Goal: Information Seeking & Learning: Compare options

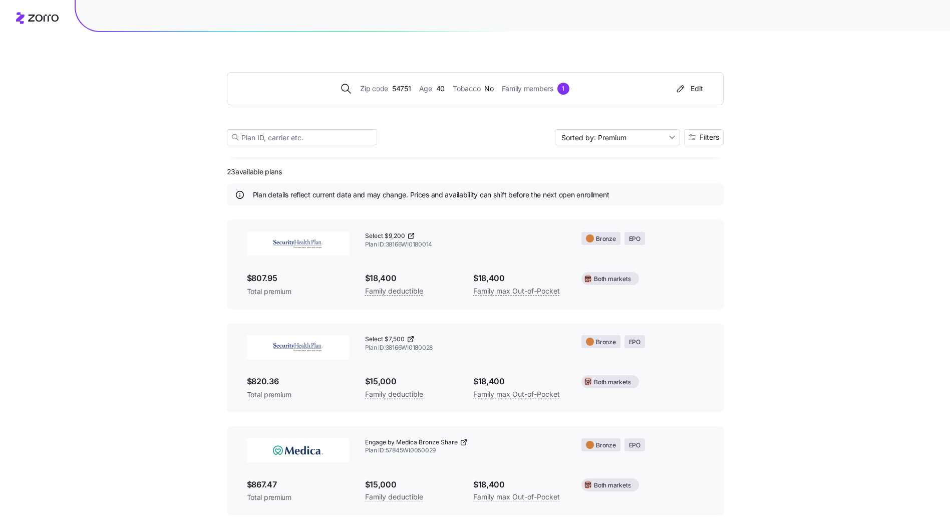
scroll to position [813, 0]
drag, startPoint x: 540, startPoint y: 91, endPoint x: 540, endPoint y: 102, distance: 11.5
click at [540, 91] on span "Family members" at bounding box center [529, 88] width 52 height 11
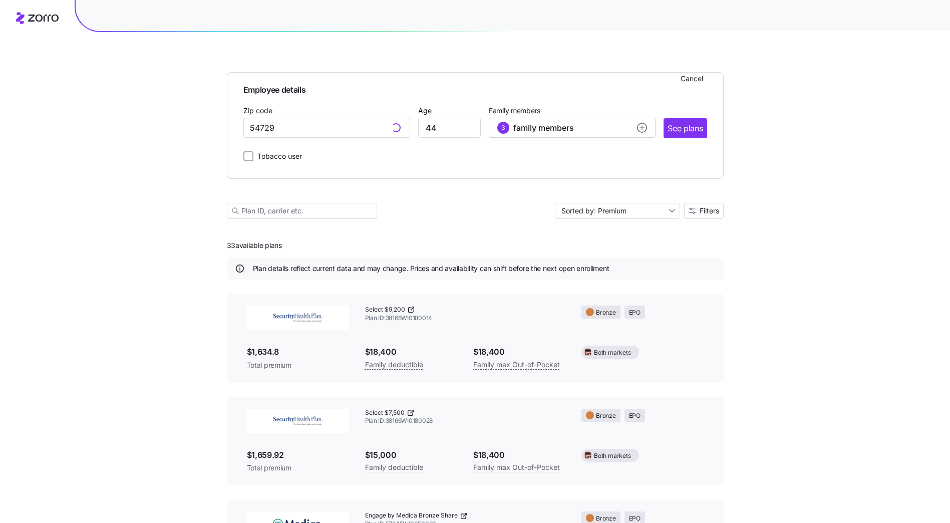
type input "54729, [GEOGRAPHIC_DATA], [GEOGRAPHIC_DATA]"
click at [276, 136] on input "54729, [GEOGRAPHIC_DATA], [GEOGRAPHIC_DATA]" at bounding box center [326, 128] width 167 height 20
drag, startPoint x: 365, startPoint y: 132, endPoint x: 191, endPoint y: 132, distance: 173.2
click at [286, 154] on span "54701, [GEOGRAPHIC_DATA], [GEOGRAPHIC_DATA]" at bounding box center [324, 154] width 140 height 13
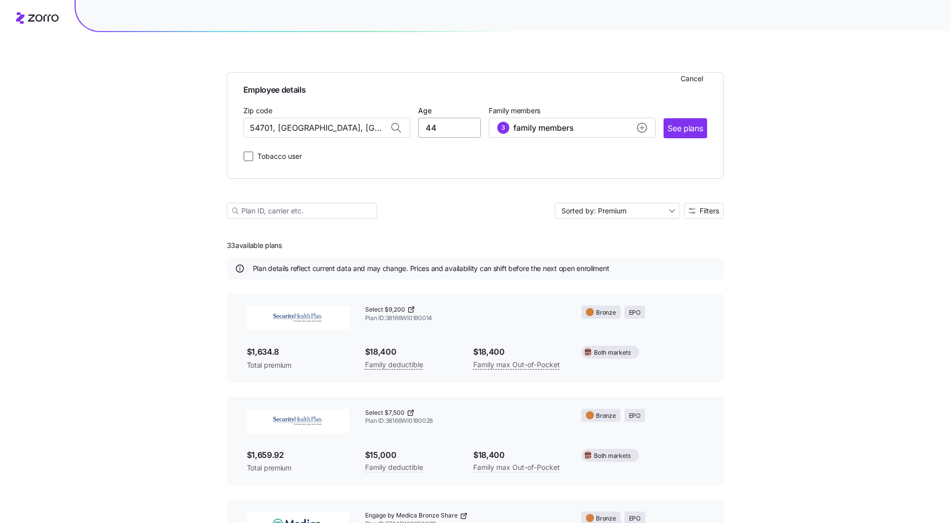
type input "54701, [GEOGRAPHIC_DATA], [GEOGRAPHIC_DATA]"
click at [473, 126] on input "44" at bounding box center [449, 128] width 63 height 20
drag, startPoint x: 447, startPoint y: 129, endPoint x: 344, endPoint y: 127, distance: 102.7
click at [348, 130] on div "Zip code 54701, [GEOGRAPHIC_DATA], [GEOGRAPHIC_DATA] Age [DEMOGRAPHIC_DATA] Fam…" at bounding box center [475, 121] width 464 height 34
type input "30"
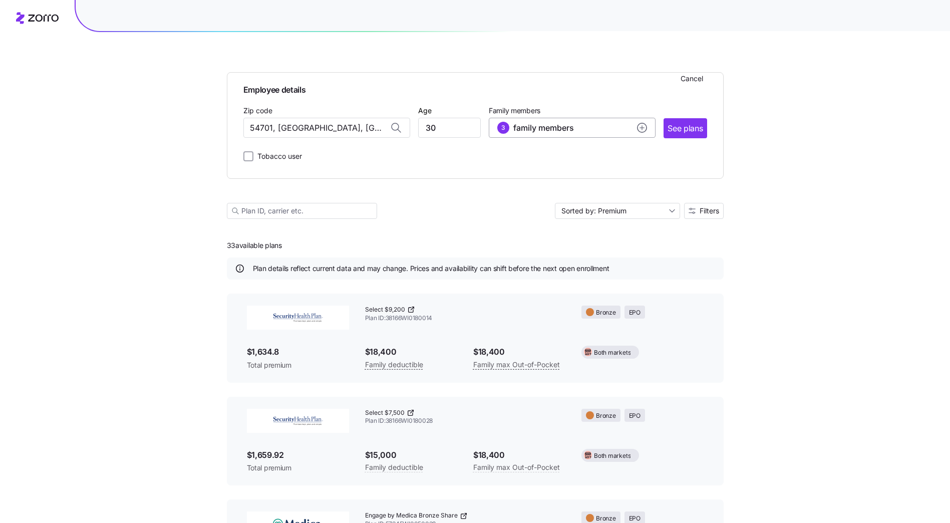
drag, startPoint x: 645, startPoint y: 127, endPoint x: 637, endPoint y: 129, distance: 7.7
click at [644, 127] on circle "add icon" at bounding box center [641, 127] width 9 height 9
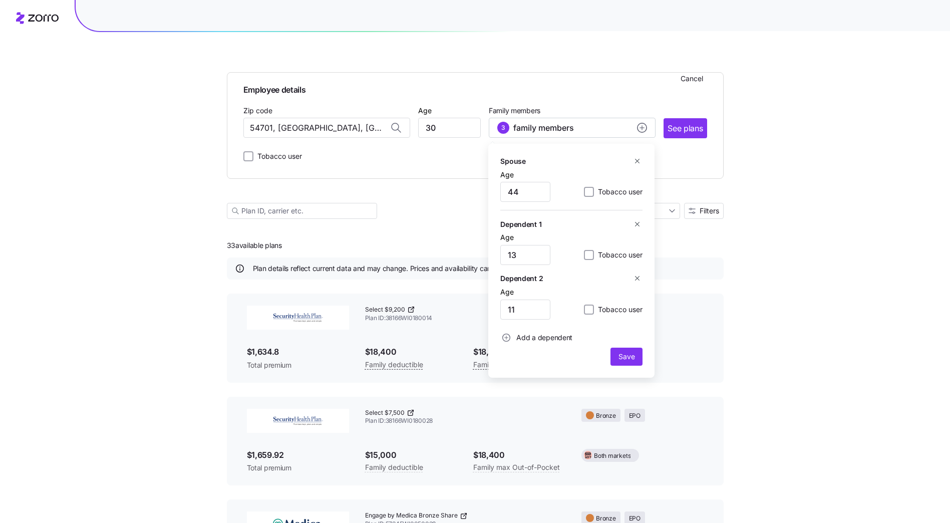
click at [638, 159] on icon "button" at bounding box center [637, 161] width 8 height 8
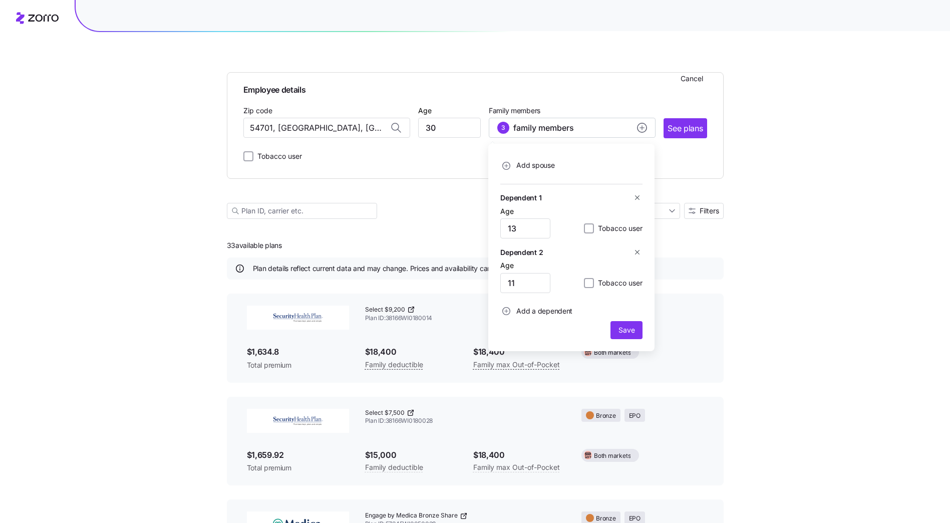
click at [638, 201] on icon "button" at bounding box center [637, 198] width 8 height 8
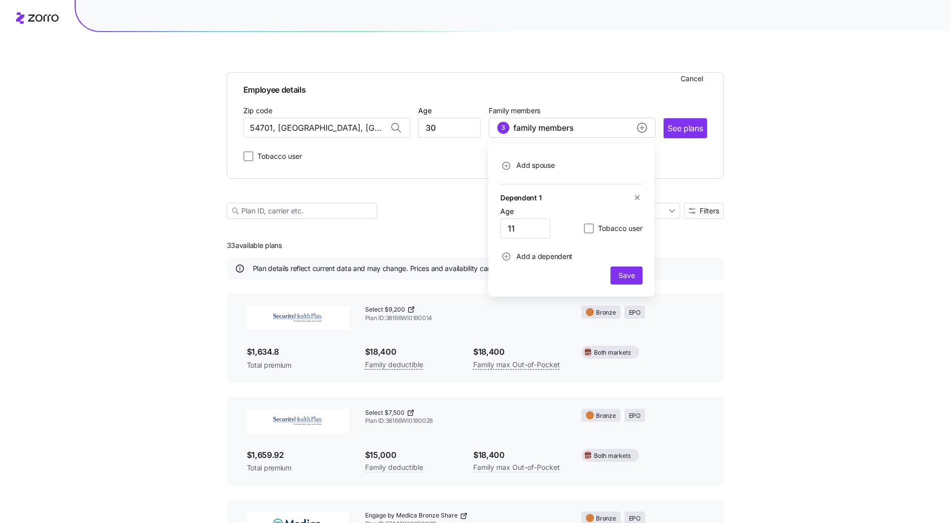
click at [636, 199] on icon "button" at bounding box center [637, 198] width 8 height 8
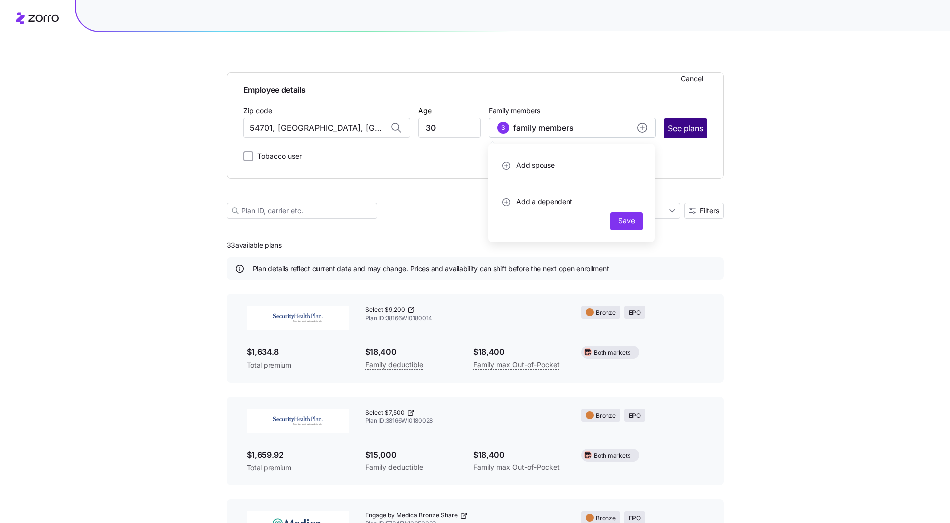
click at [684, 129] on span "See plans" at bounding box center [684, 128] width 35 height 13
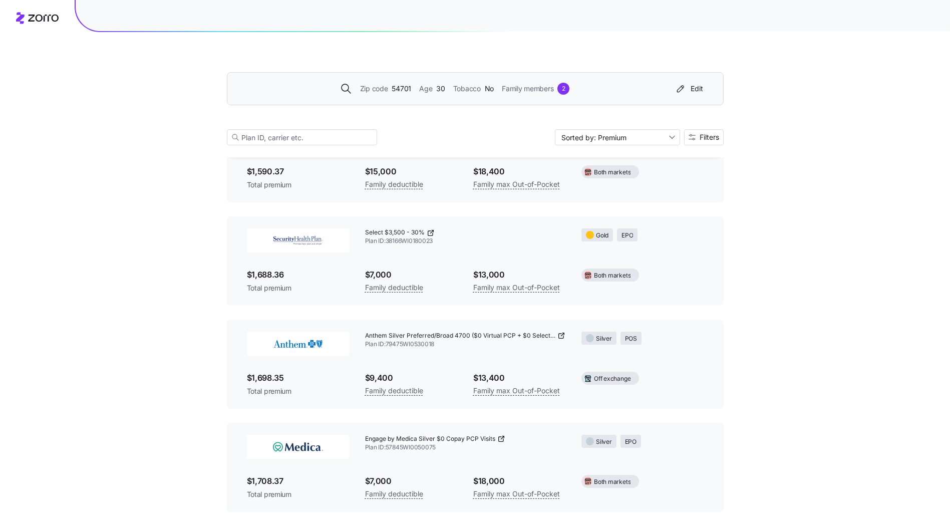
scroll to position [694, 0]
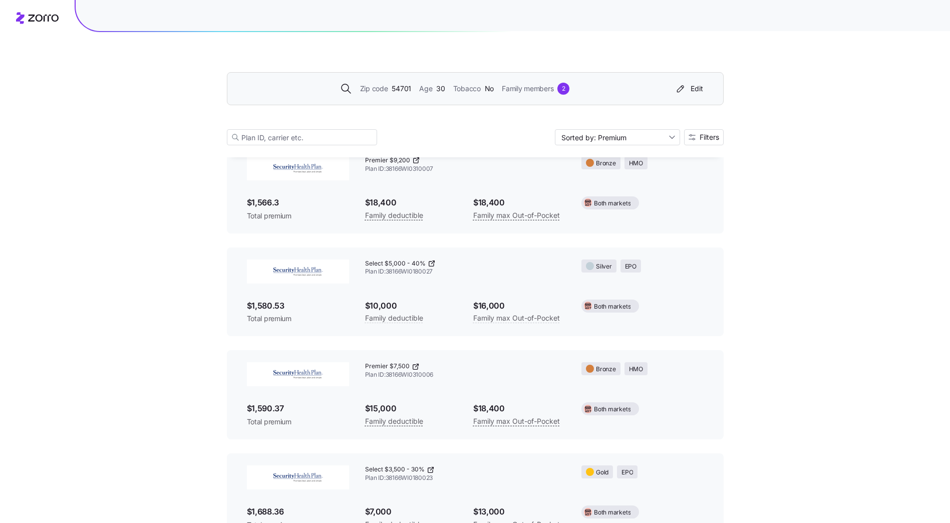
click at [560, 90] on div "2" at bounding box center [563, 89] width 12 height 12
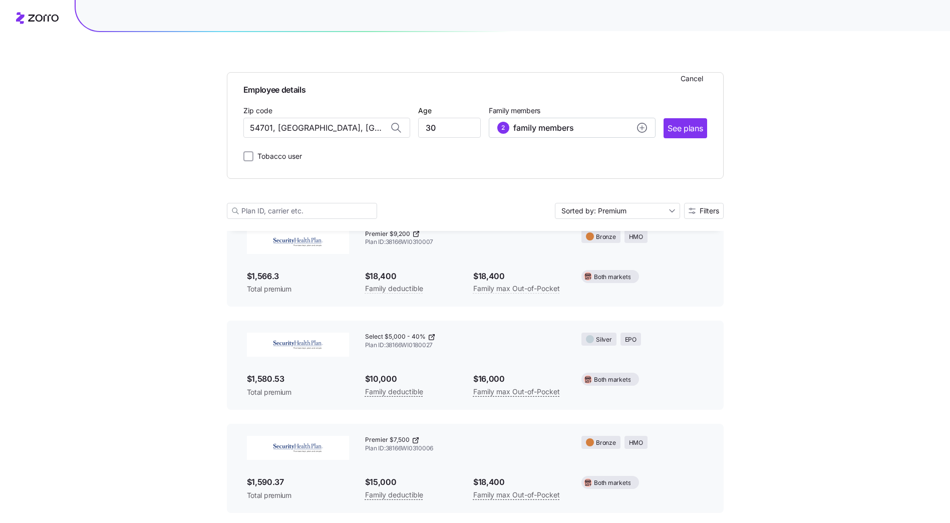
scroll to position [768, 0]
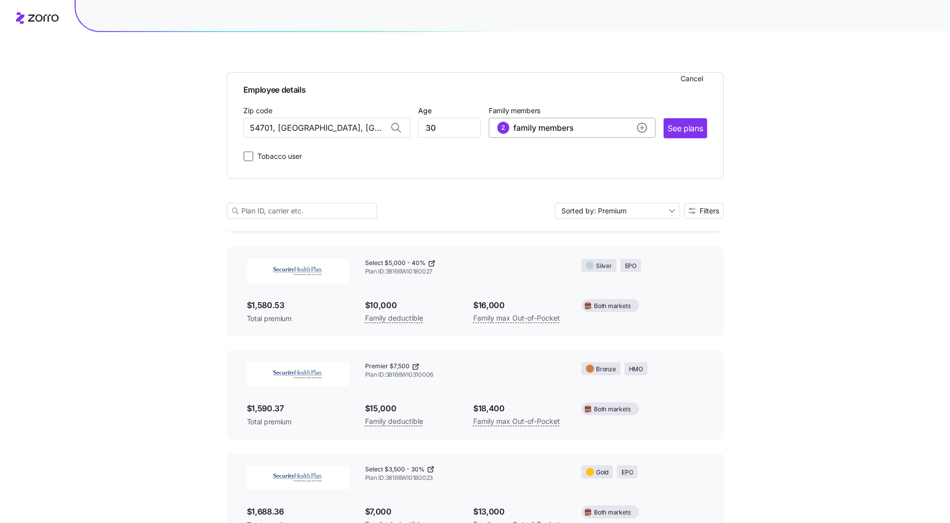
click at [633, 129] on div "2 family members" at bounding box center [572, 128] width 150 height 12
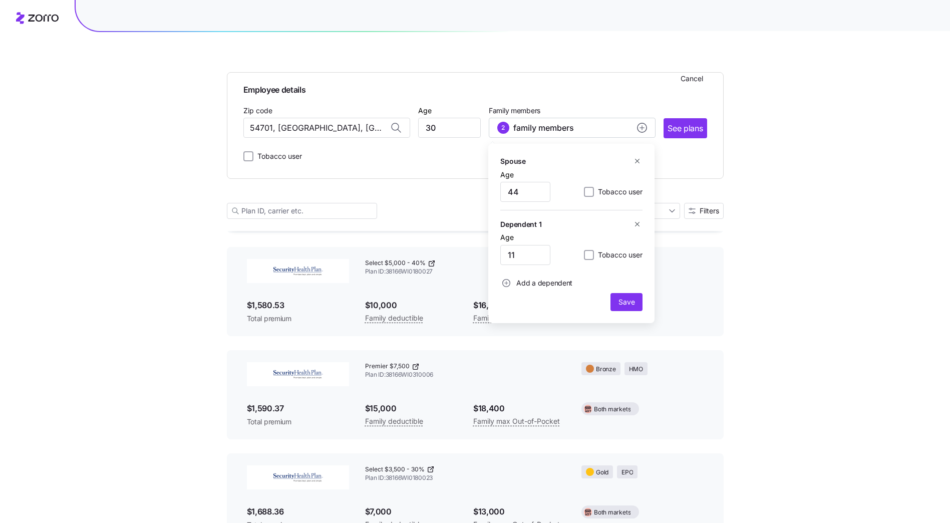
drag, startPoint x: 637, startPoint y: 223, endPoint x: 637, endPoint y: 171, distance: 51.6
click at [636, 223] on icon "button" at bounding box center [637, 224] width 8 height 8
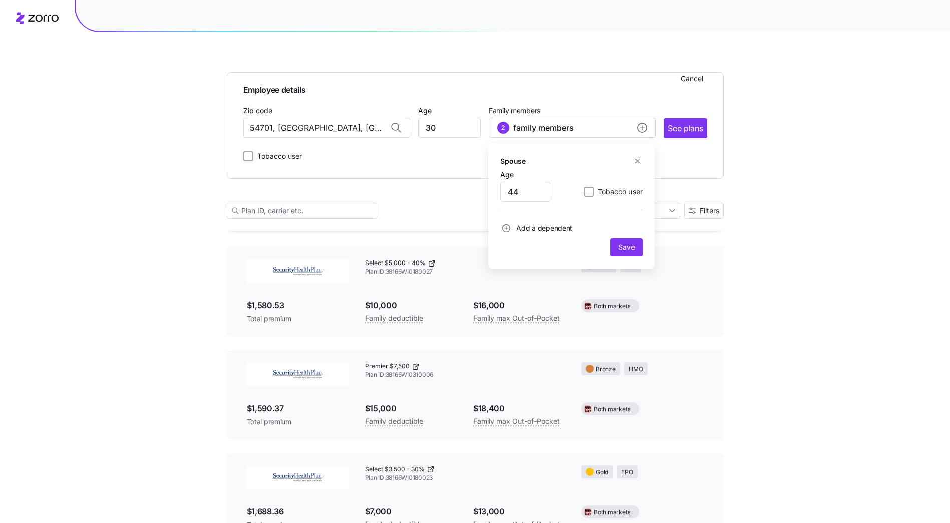
drag, startPoint x: 638, startPoint y: 161, endPoint x: 613, endPoint y: 230, distance: 73.5
click at [638, 161] on icon "button" at bounding box center [637, 161] width 8 height 8
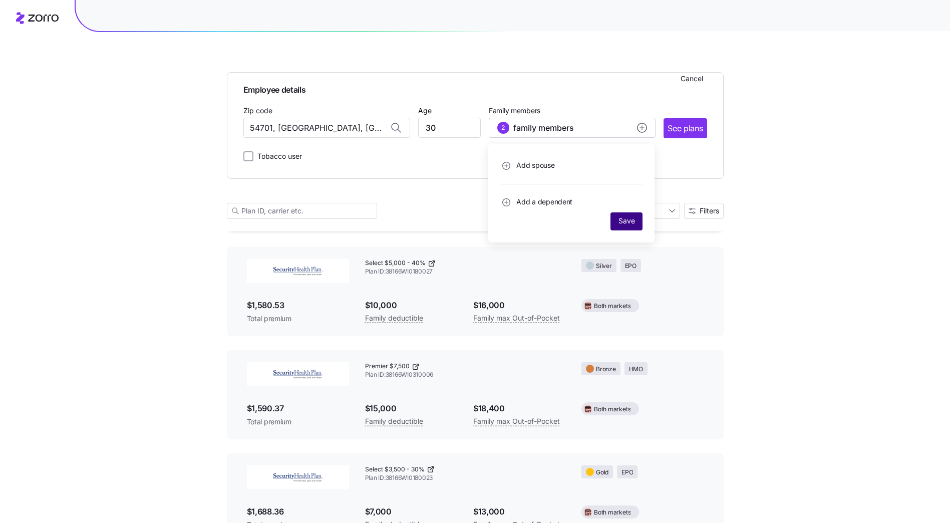
click at [621, 219] on span "Save" at bounding box center [626, 221] width 16 height 10
click at [679, 125] on span "See plans" at bounding box center [684, 128] width 35 height 13
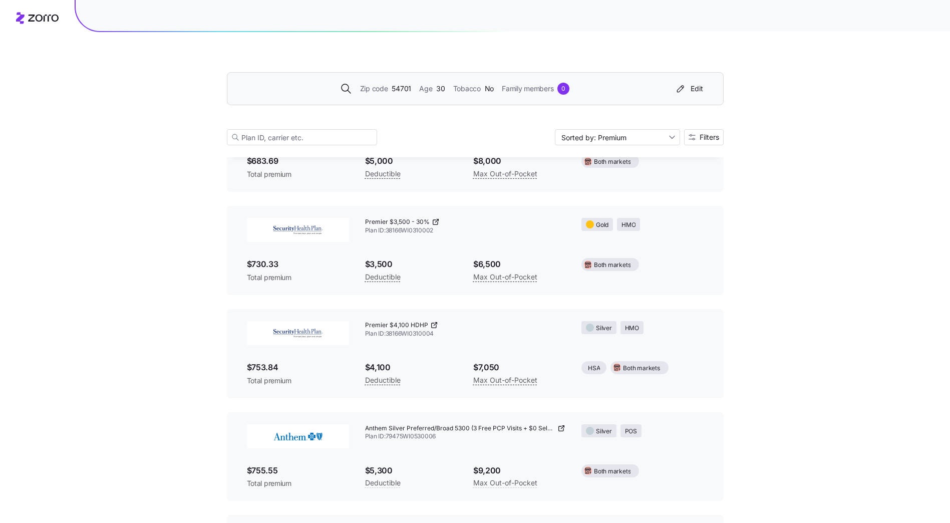
scroll to position [2504, 0]
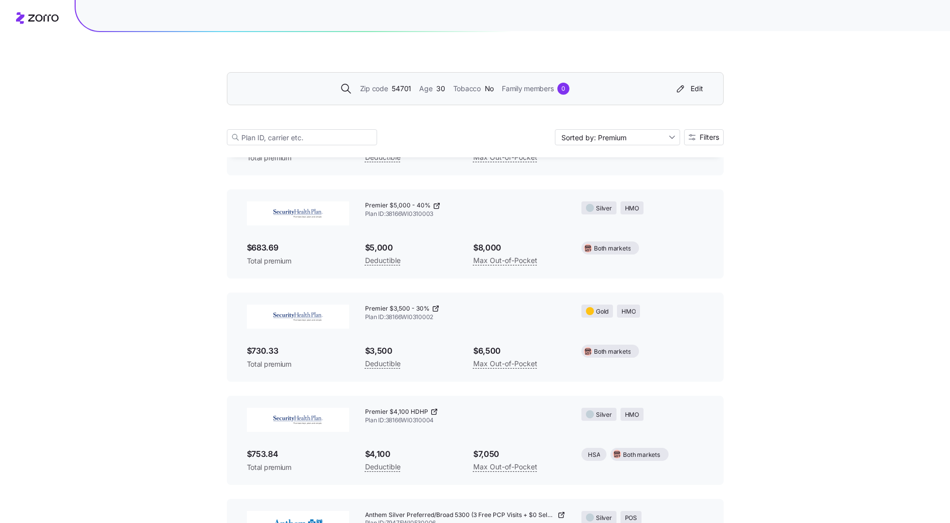
click at [475, 55] on div "Zip code 54701 Age [DEMOGRAPHIC_DATA] Tobacco No Family members 0 Edit Sorted b…" at bounding box center [475, 96] width 497 height 121
drag, startPoint x: 404, startPoint y: 85, endPoint x: 410, endPoint y: 90, distance: 7.5
click at [404, 85] on span "54701" at bounding box center [402, 88] width 20 height 11
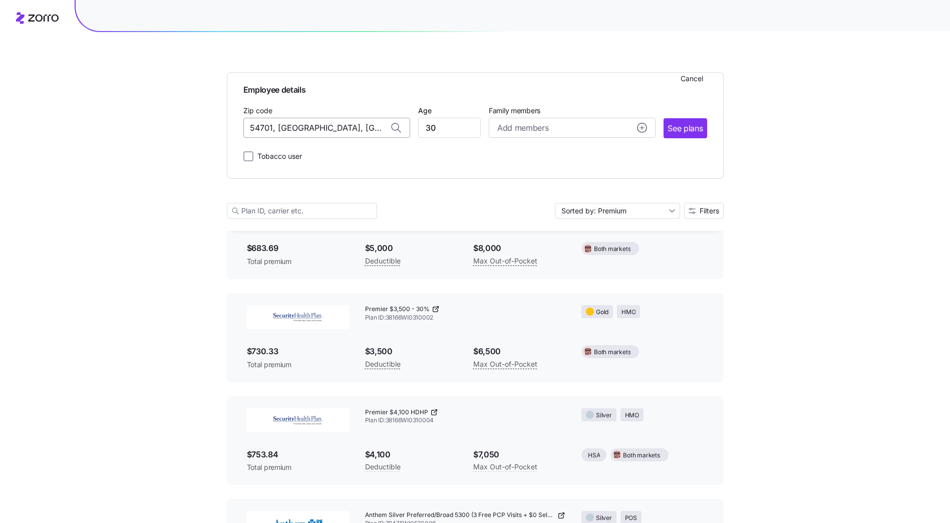
click at [371, 133] on input "54701, [GEOGRAPHIC_DATA], [GEOGRAPHIC_DATA]" at bounding box center [326, 128] width 167 height 20
drag, startPoint x: 375, startPoint y: 127, endPoint x: 215, endPoint y: 126, distance: 159.7
click at [279, 154] on span "54724, [GEOGRAPHIC_DATA], [GEOGRAPHIC_DATA]" at bounding box center [324, 154] width 140 height 13
type input "54724, [GEOGRAPHIC_DATA], [GEOGRAPHIC_DATA]"
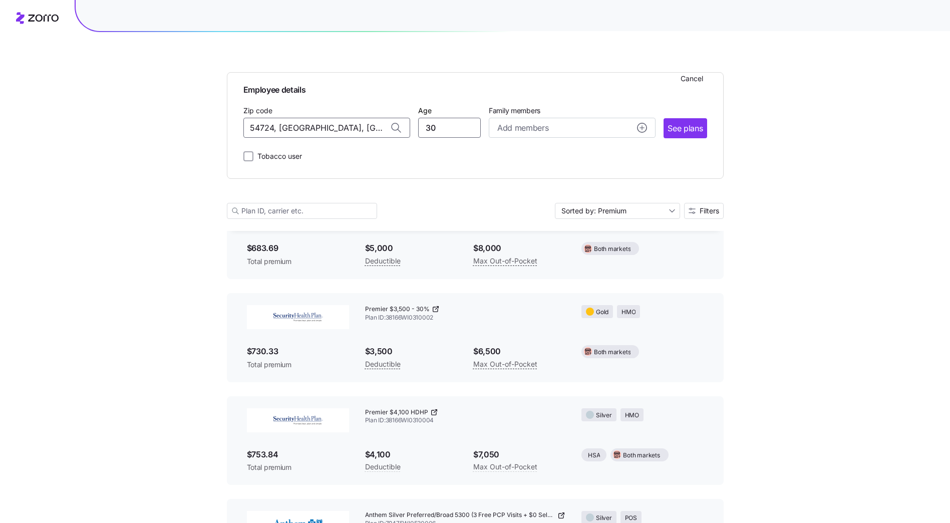
click at [444, 130] on input "30" at bounding box center [449, 128] width 63 height 20
click at [384, 131] on div "Zip code 54724, [GEOGRAPHIC_DATA], [GEOGRAPHIC_DATA] Age [DEMOGRAPHIC_DATA] Fam…" at bounding box center [475, 121] width 464 height 34
type input "64"
click at [550, 130] on div "Add members" at bounding box center [572, 128] width 150 height 13
drag, startPoint x: 533, startPoint y: 193, endPoint x: 415, endPoint y: 194, distance: 118.2
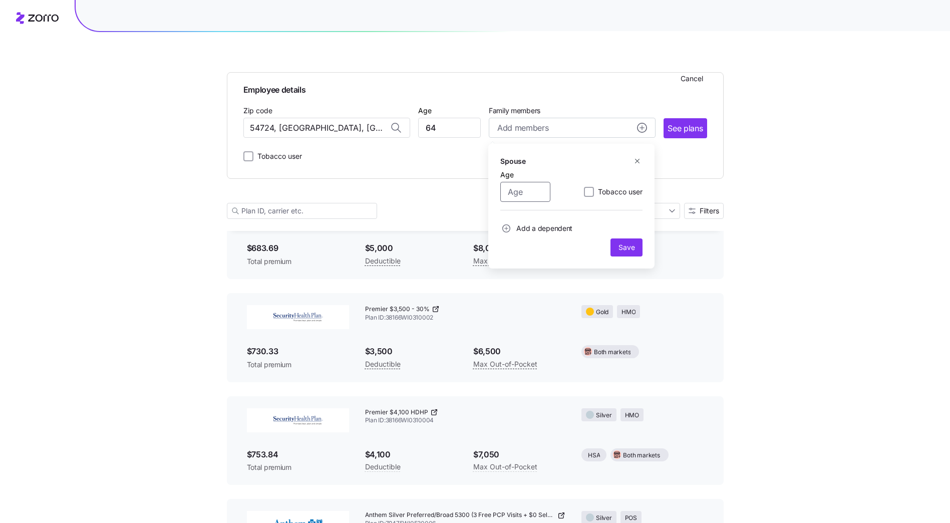
click at [415, 194] on div "Employee details Cancel Zip code 54724, [GEOGRAPHIC_DATA], [GEOGRAPHIC_DATA] Ag…" at bounding box center [475, 133] width 497 height 195
type input "62"
click at [618, 243] on span "Save" at bounding box center [626, 247] width 24 height 10
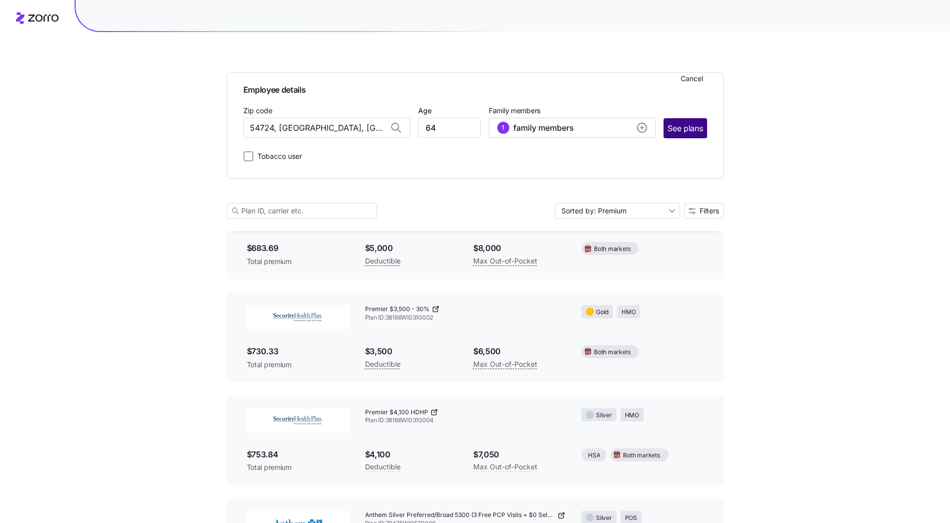
click at [705, 129] on button "See plans" at bounding box center [684, 128] width 43 height 20
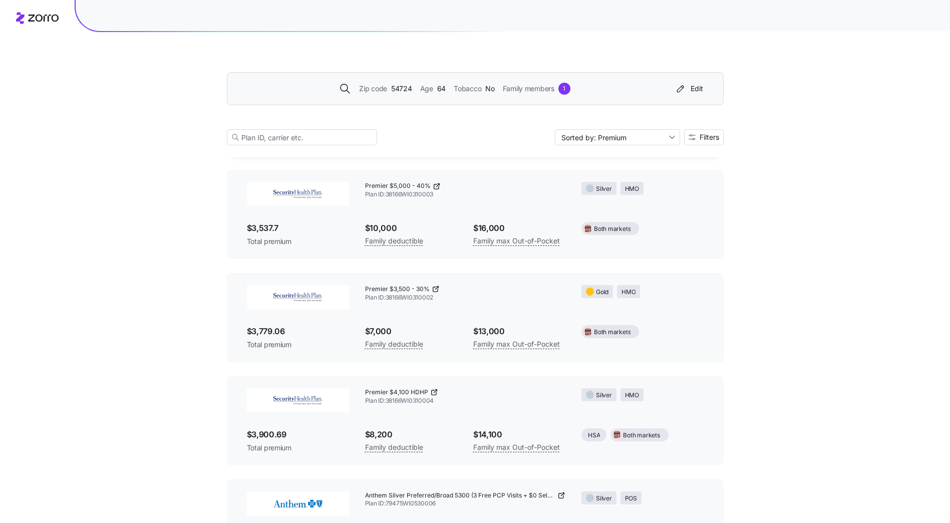
scroll to position [2504, 0]
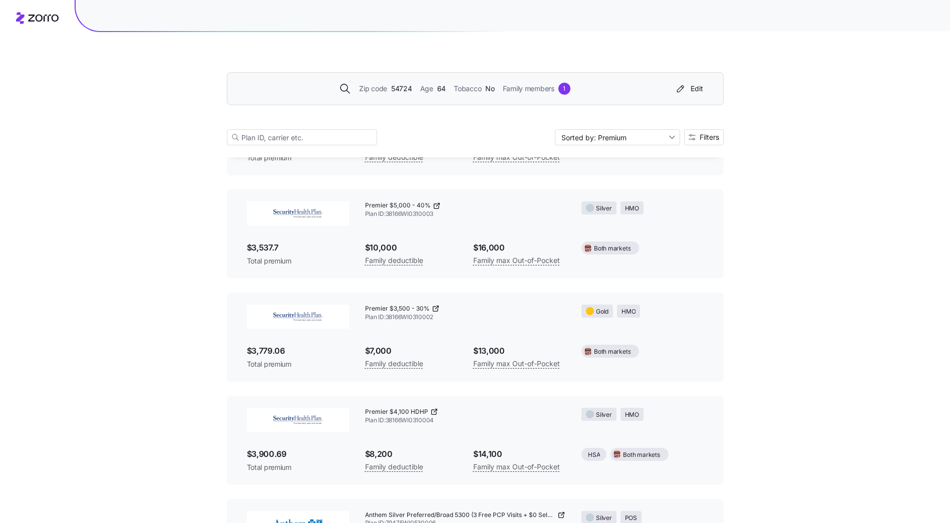
click at [336, 357] on div "$3,779.06 Total premium" at bounding box center [298, 356] width 102 height 25
click at [409, 84] on span "54724" at bounding box center [401, 88] width 21 height 11
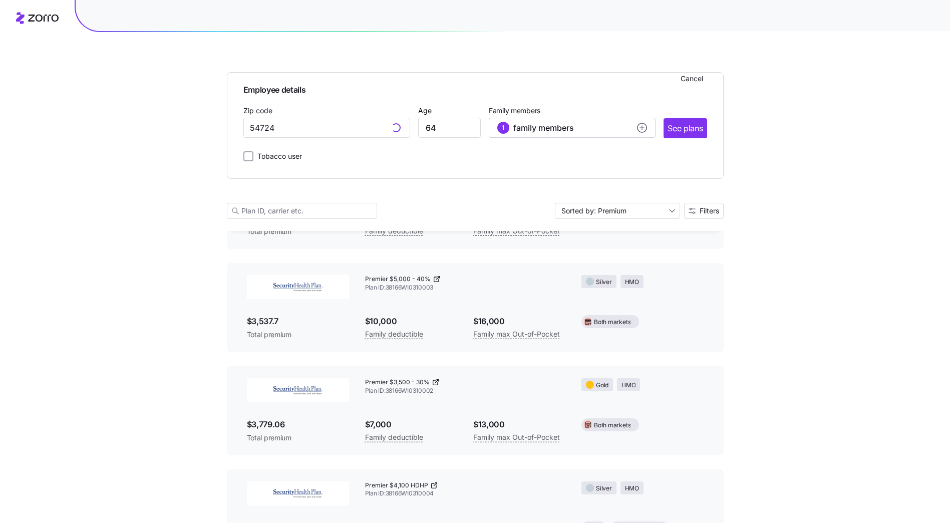
scroll to position [2577, 0]
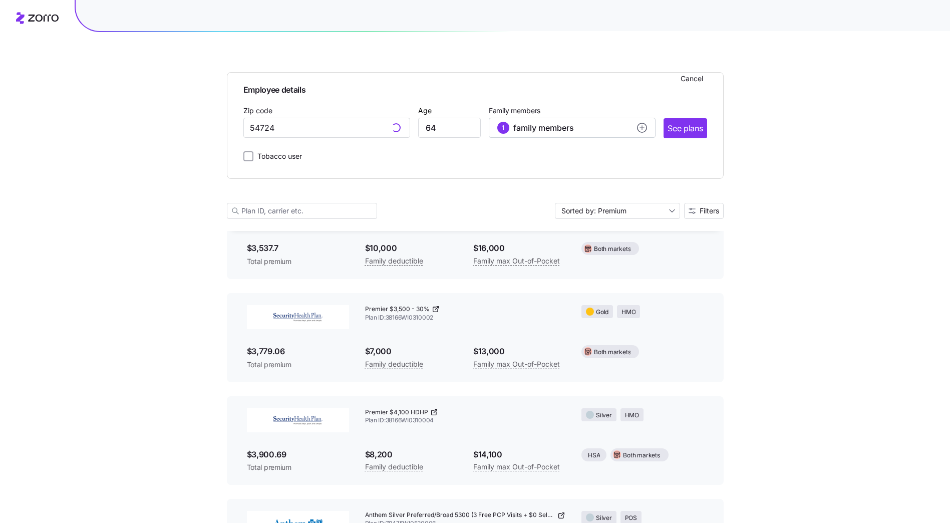
type input "54724, [GEOGRAPHIC_DATA], [GEOGRAPHIC_DATA]"
drag, startPoint x: 343, startPoint y: 125, endPoint x: 351, endPoint y: 126, distance: 8.2
click at [345, 125] on input "54724, [GEOGRAPHIC_DATA], [GEOGRAPHIC_DATA]" at bounding box center [326, 128] width 167 height 20
drag, startPoint x: 365, startPoint y: 128, endPoint x: 181, endPoint y: 124, distance: 183.3
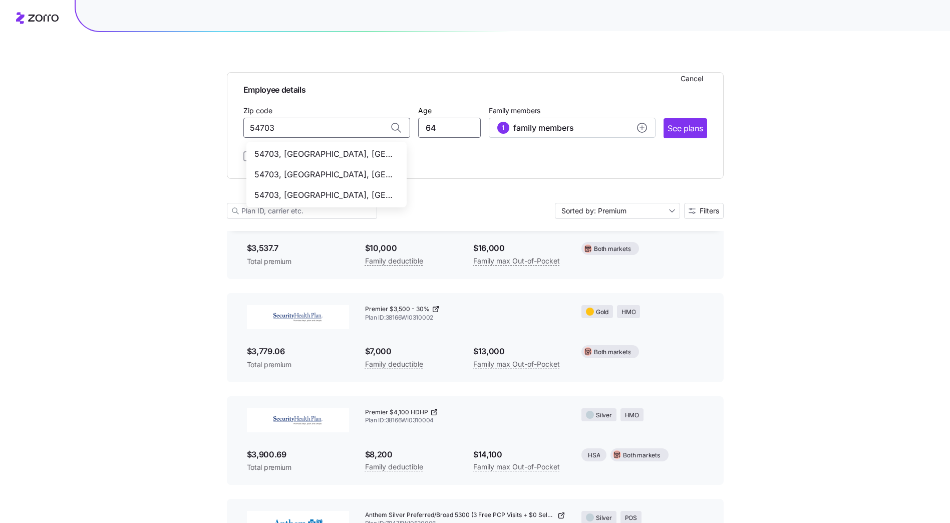
type input "54724, [GEOGRAPHIC_DATA], [GEOGRAPHIC_DATA]"
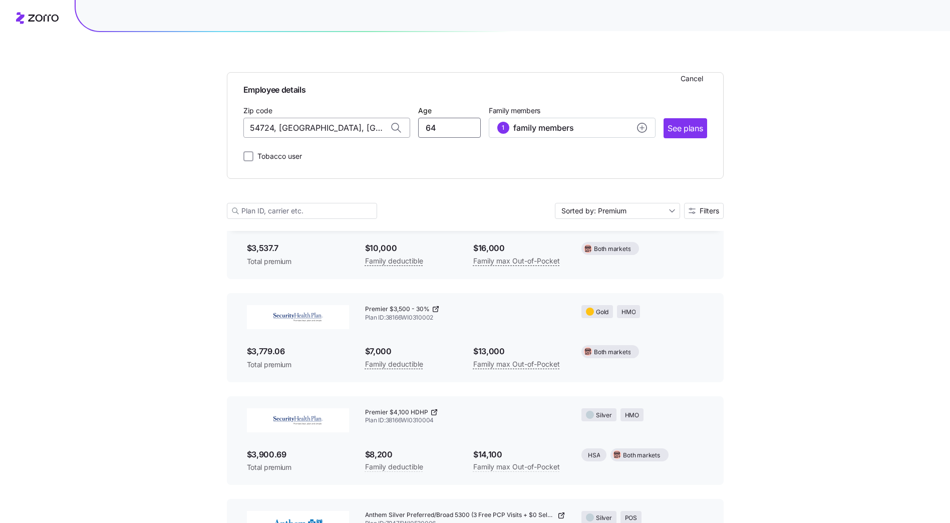
drag, startPoint x: 425, startPoint y: 130, endPoint x: 321, endPoint y: 124, distance: 103.8
click at [342, 129] on div "Zip code 54724, [GEOGRAPHIC_DATA], [GEOGRAPHIC_DATA] Age [DEMOGRAPHIC_DATA] Fam…" at bounding box center [475, 121] width 464 height 34
type input "54"
click at [641, 128] on g "add icon" at bounding box center [642, 128] width 4 height 4
click at [639, 161] on icon "button" at bounding box center [637, 161] width 8 height 8
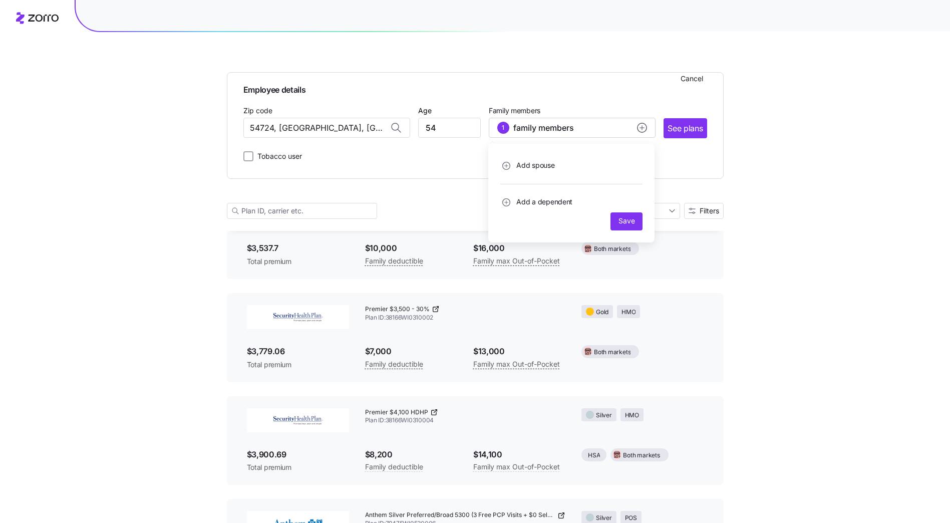
click at [542, 206] on span "Add a dependent" at bounding box center [544, 202] width 56 height 10
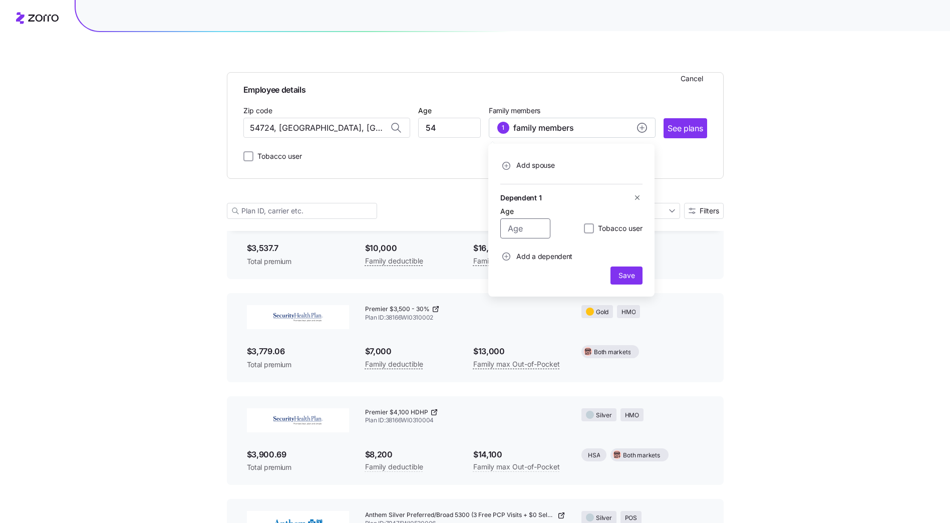
drag, startPoint x: 533, startPoint y: 232, endPoint x: 402, endPoint y: 230, distance: 131.2
click at [410, 230] on div "Employee details Cancel Zip code 54724, [GEOGRAPHIC_DATA], [GEOGRAPHIC_DATA] Ag…" at bounding box center [475, 133] width 497 height 195
type input "25"
click at [545, 254] on span "Add a dependent" at bounding box center [544, 256] width 56 height 10
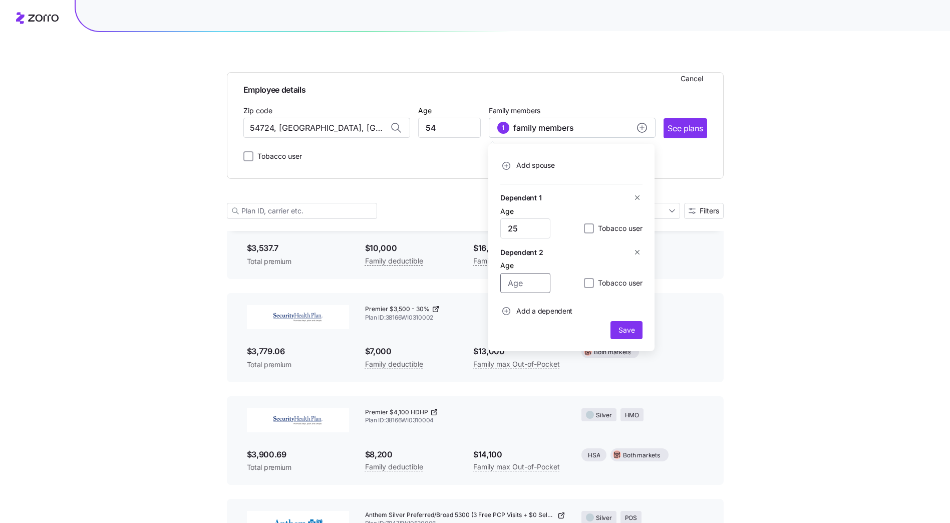
click at [523, 281] on input "Age" at bounding box center [525, 283] width 50 height 20
type input "13"
click at [531, 312] on span "Add a dependent" at bounding box center [544, 311] width 56 height 10
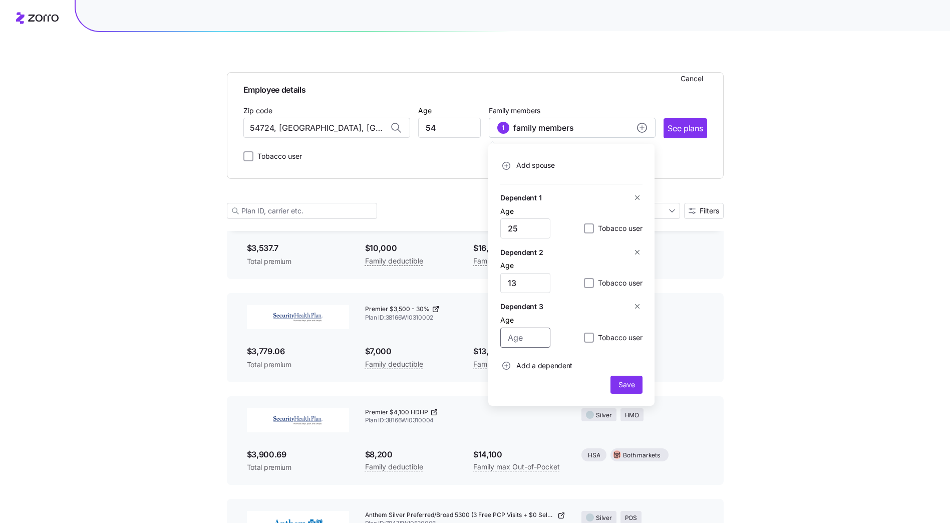
click at [533, 338] on input "Age" at bounding box center [525, 337] width 50 height 20
type input "11"
click at [628, 388] on span "Save" at bounding box center [626, 385] width 16 height 10
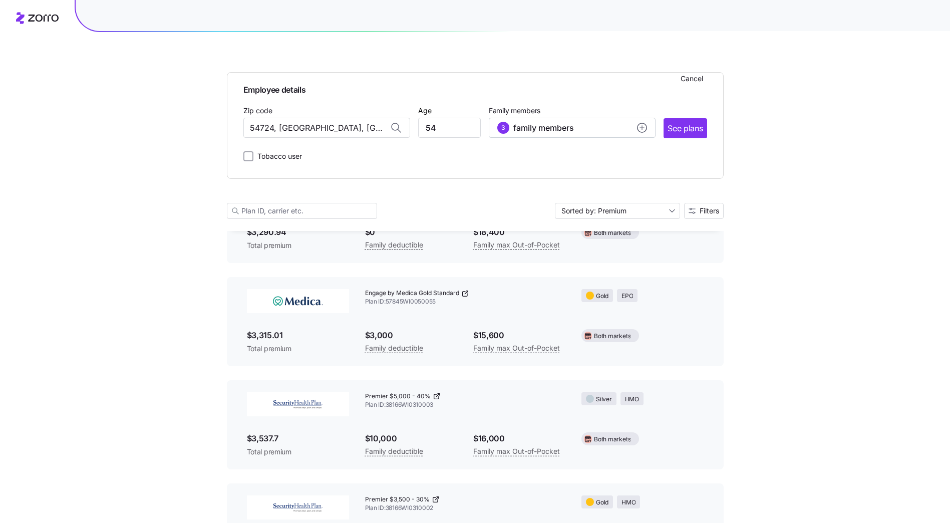
scroll to position [2370, 0]
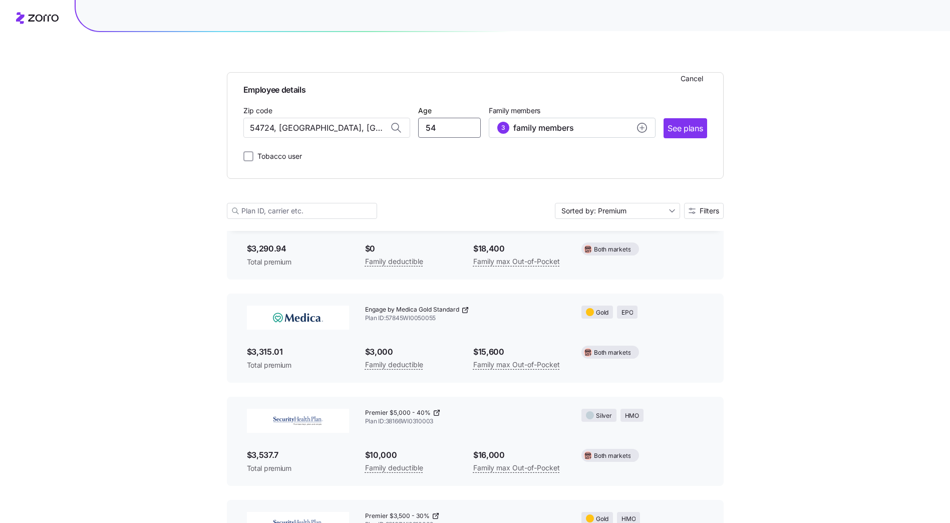
click at [453, 129] on input "54" at bounding box center [449, 128] width 63 height 20
type input "55"
click at [681, 123] on span "See plans" at bounding box center [684, 128] width 35 height 13
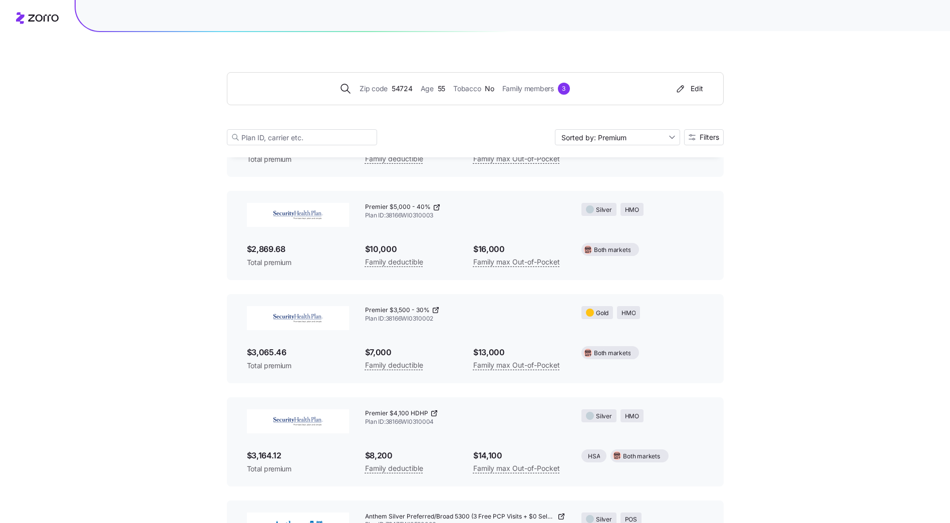
scroll to position [2497, 0]
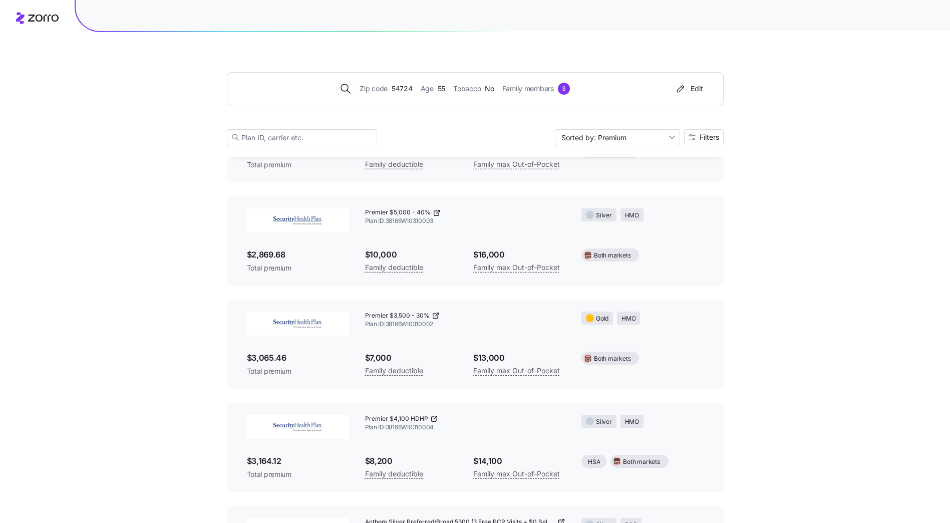
click at [299, 355] on span "$3,065.46" at bounding box center [298, 357] width 102 height 13
drag, startPoint x: 538, startPoint y: 39, endPoint x: 532, endPoint y: 42, distance: 6.1
click at [538, 39] on div "Zip code 54724 Age [DEMOGRAPHIC_DATA] Tobacco No Family members 3 Edit Sorted b…" at bounding box center [475, 96] width 497 height 121
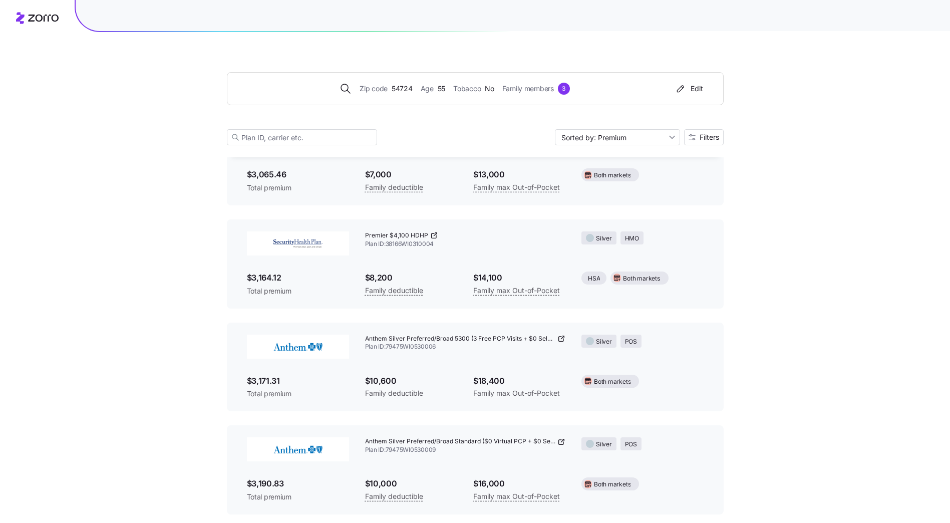
scroll to position [2597, 0]
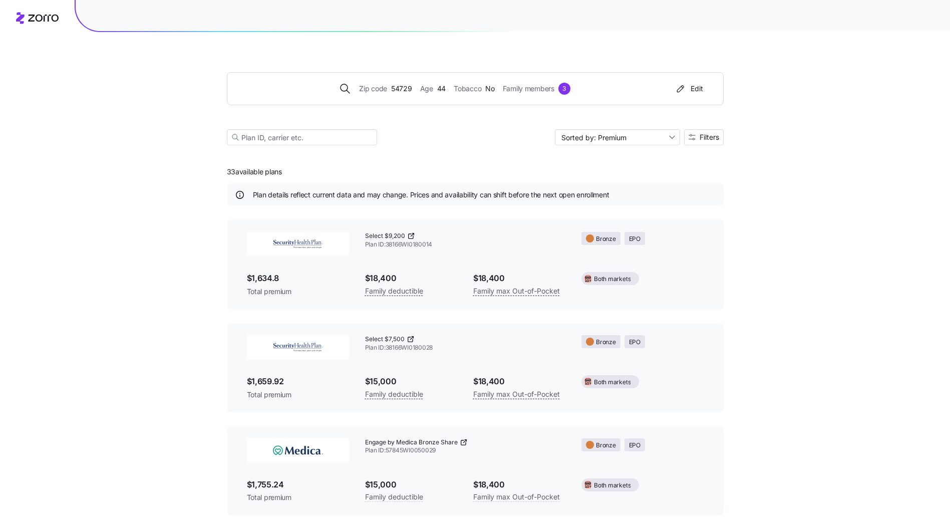
drag, startPoint x: 84, startPoint y: 102, endPoint x: 91, endPoint y: 119, distance: 18.9
click at [84, 102] on div "Zip code 54729 Age 44 Tobacco No Family members 3 Edit Sorted by: Premium Filte…" at bounding box center [475, 360] width 950 height 721
